Goal: Find specific page/section: Find specific page/section

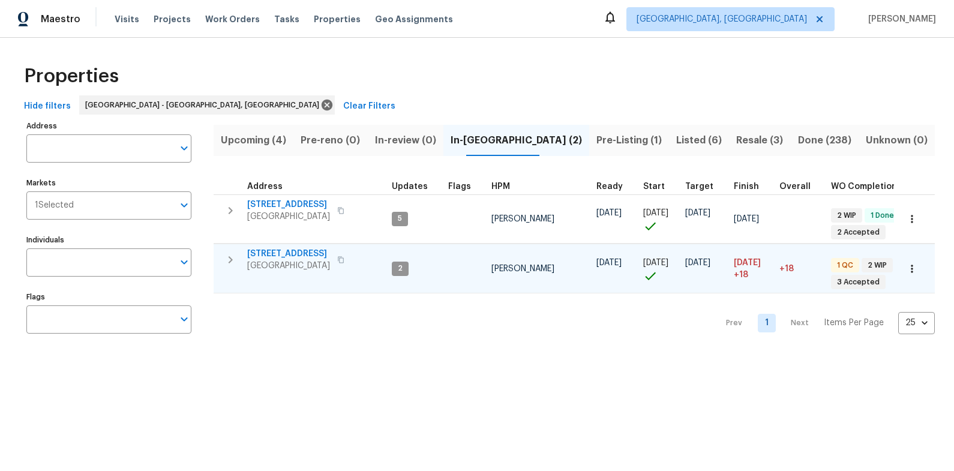
click at [299, 257] on span "1012 Kensington Blvd" at bounding box center [288, 254] width 83 height 12
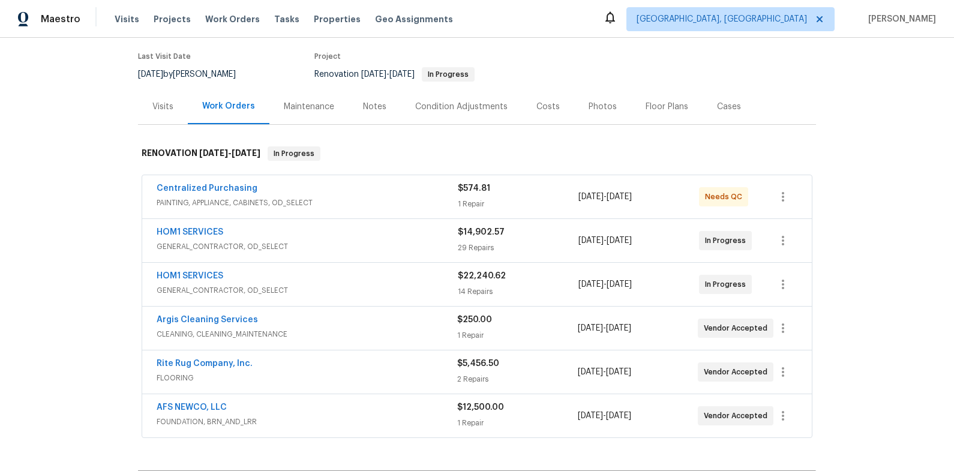
scroll to position [95, 0]
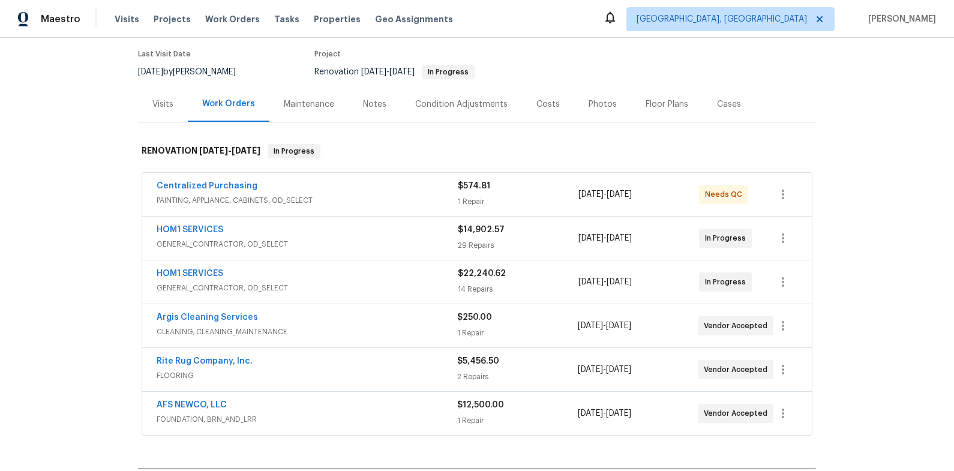
click at [548, 109] on div "Costs" at bounding box center [547, 104] width 23 height 12
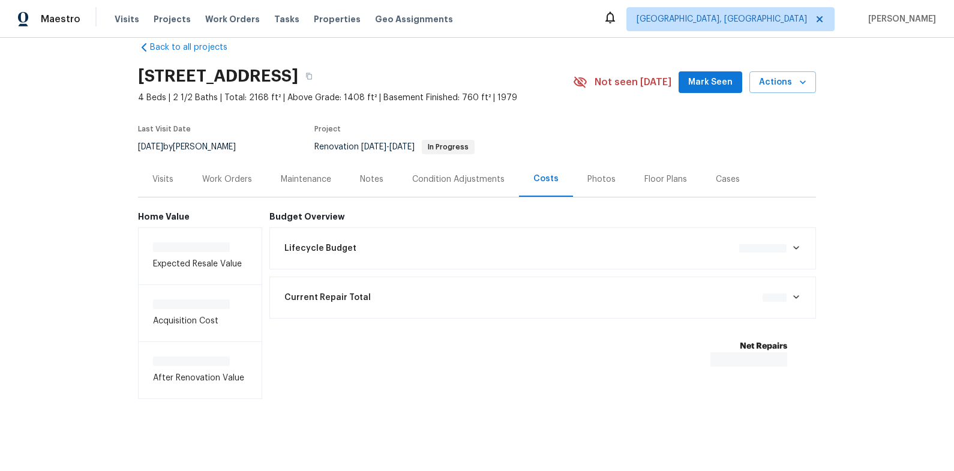
scroll to position [31, 0]
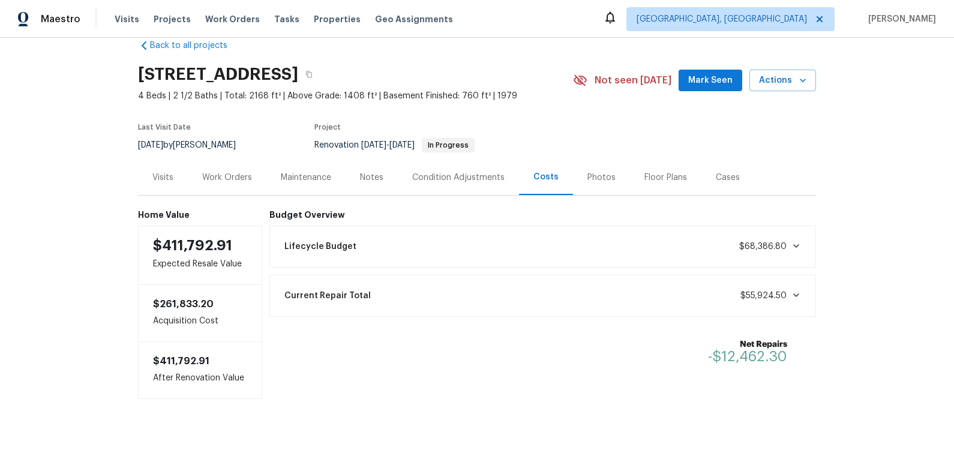
click at [227, 161] on div "Work Orders" at bounding box center [227, 177] width 79 height 35
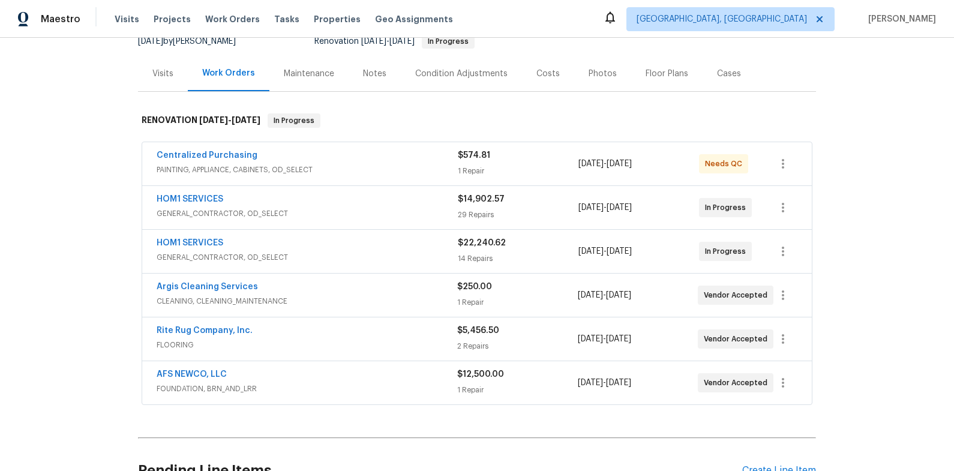
scroll to position [153, 0]
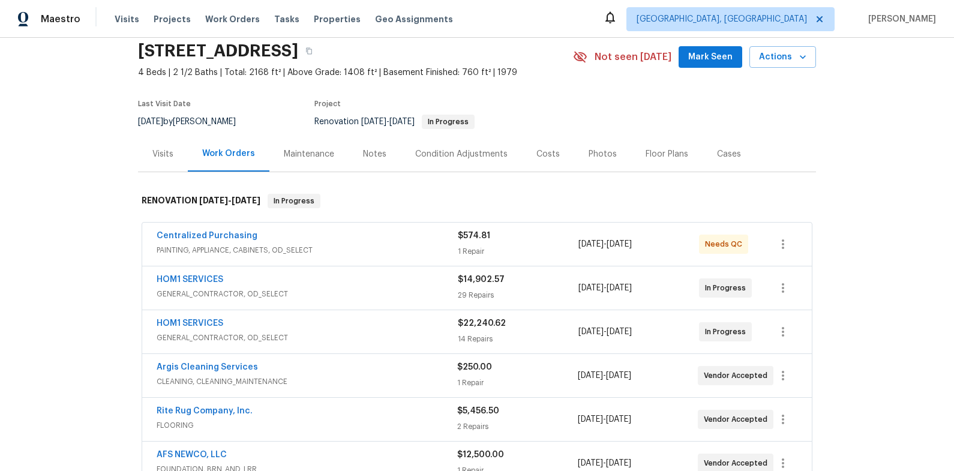
click at [533, 160] on div "Costs" at bounding box center [548, 153] width 52 height 35
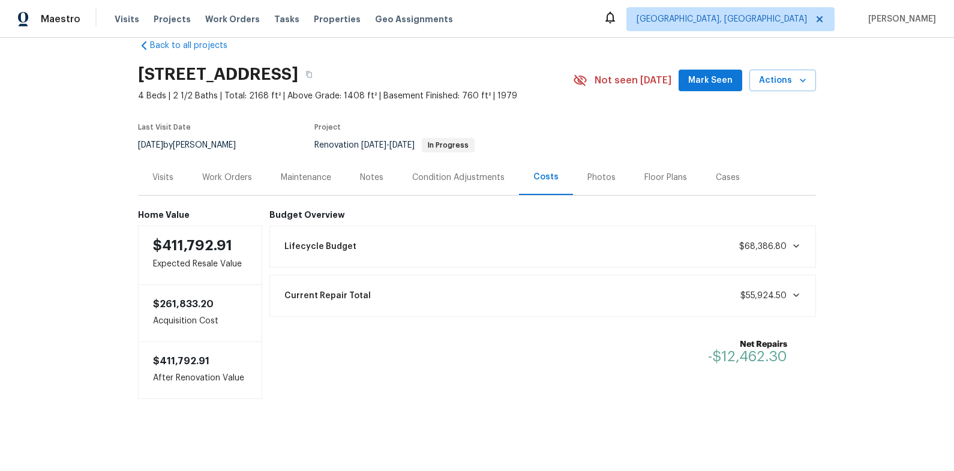
scroll to position [31, 0]
click at [230, 176] on div "Work Orders" at bounding box center [227, 177] width 79 height 35
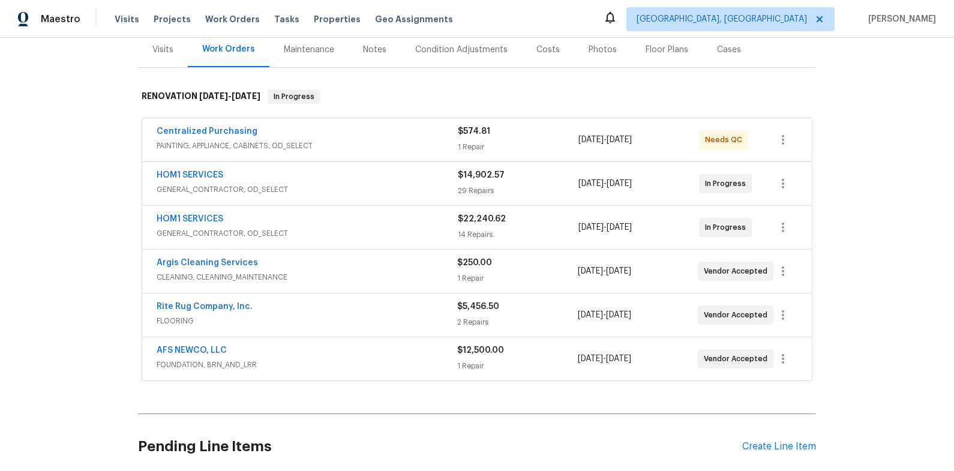
scroll to position [151, 0]
click at [831, 233] on div "Back to all projects [STREET_ADDRESS] 4 Beds | 2 1/2 Baths | Total: 2168 ft² | …" at bounding box center [477, 254] width 954 height 433
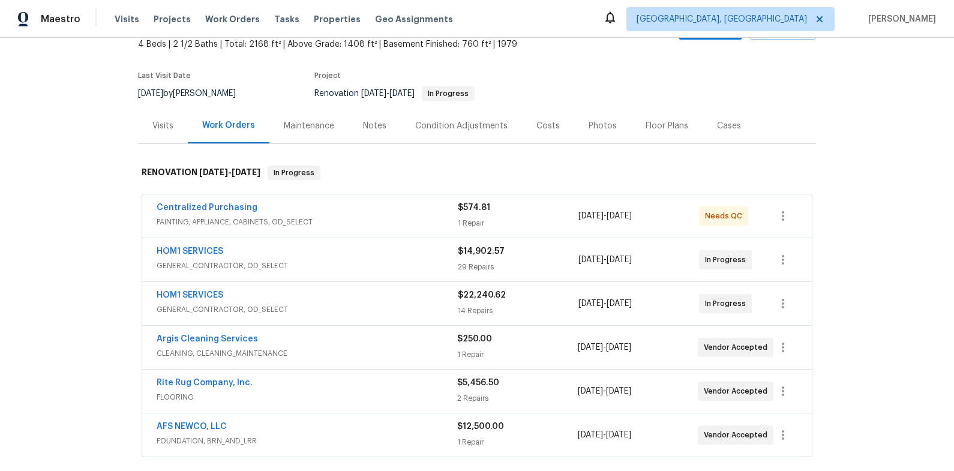
scroll to position [79, 0]
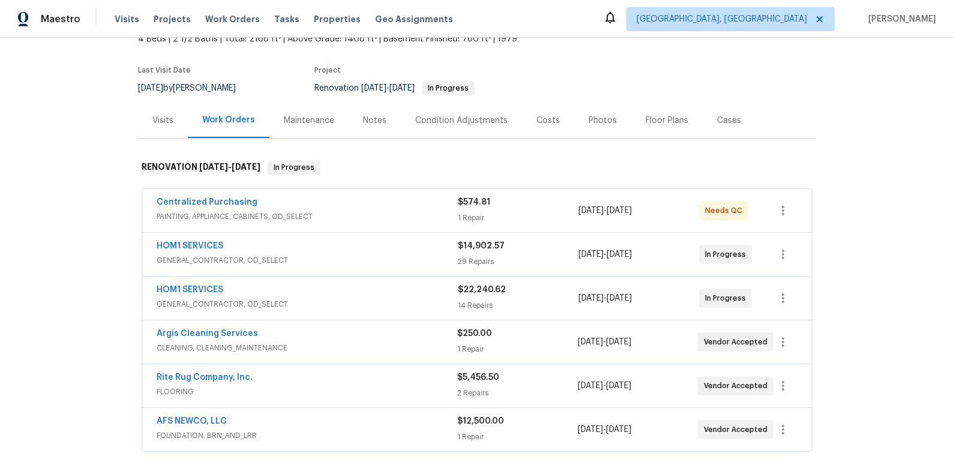
click at [539, 117] on div "Costs" at bounding box center [547, 121] width 23 height 12
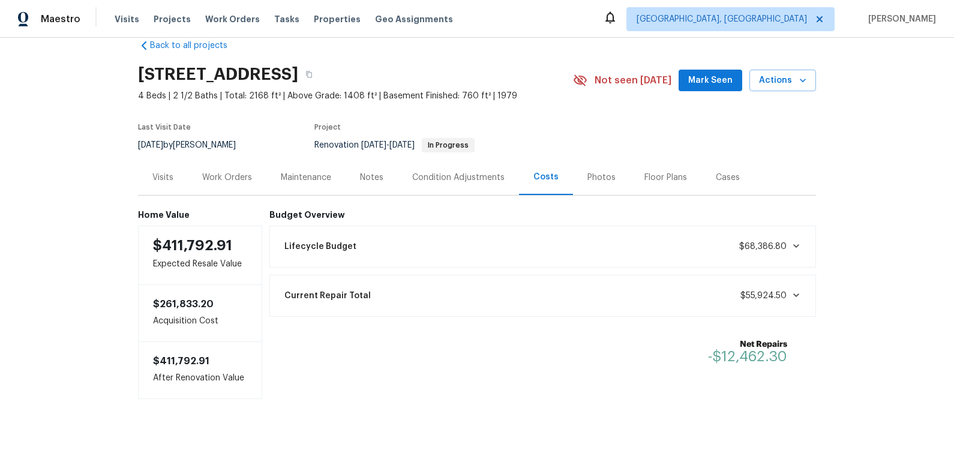
scroll to position [31, 0]
click at [236, 173] on div "Work Orders" at bounding box center [227, 178] width 50 height 12
